Goal: Obtain resource: Obtain resource

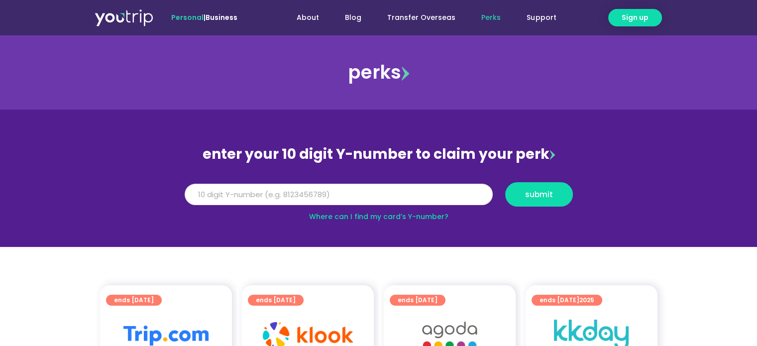
click at [400, 190] on input "Y Number" at bounding box center [339, 195] width 308 height 22
click at [400, 192] on input "Y Number" at bounding box center [339, 195] width 308 height 22
type input "8111050374"
click at [551, 198] on span "submit" at bounding box center [539, 194] width 28 height 7
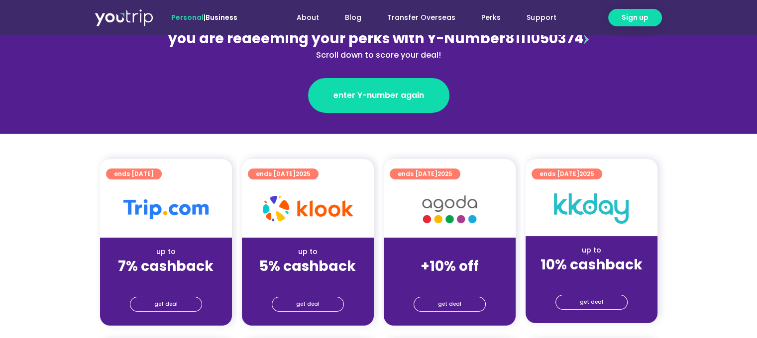
scroll to position [199, 0]
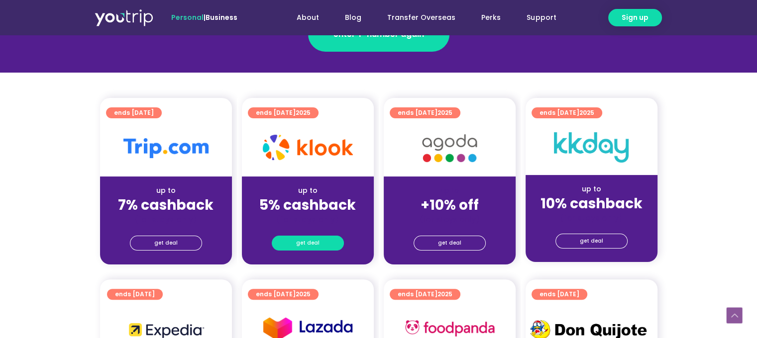
click at [320, 241] on link "get deal" at bounding box center [308, 243] width 72 height 15
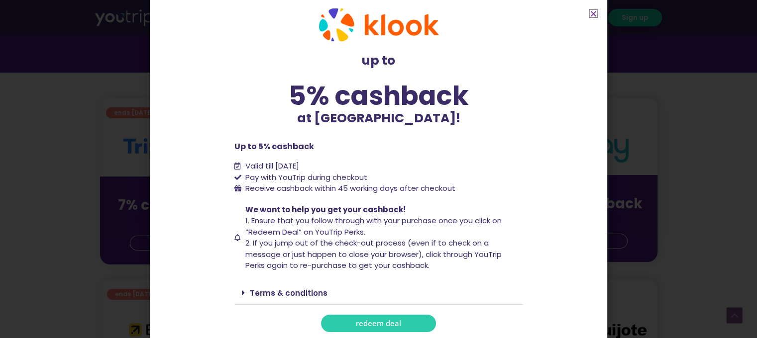
scroll to position [18, 0]
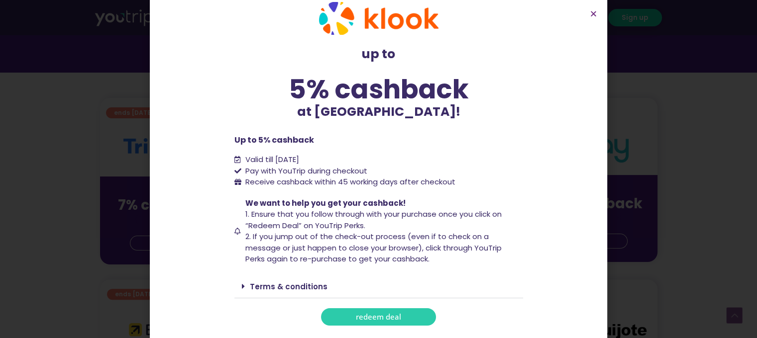
click at [393, 316] on span "redeem deal" at bounding box center [378, 316] width 45 height 7
